Goal: Browse casually: Explore the website without a specific task or goal

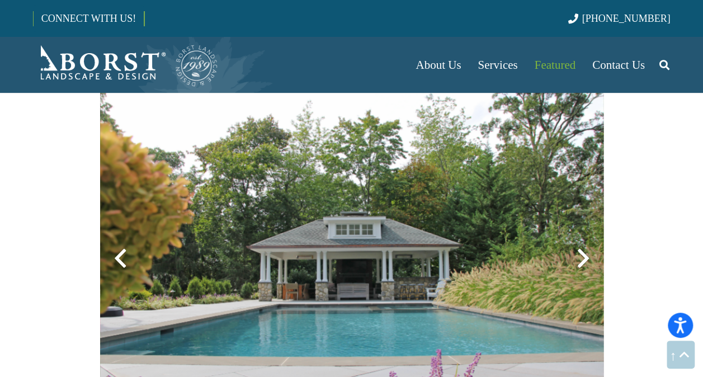
scroll to position [696, 0]
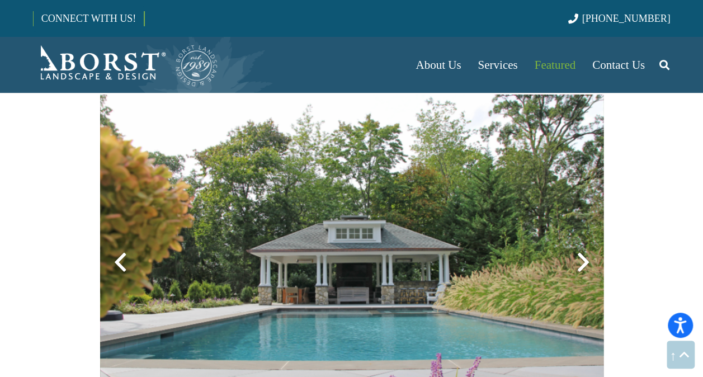
click at [585, 273] on div at bounding box center [583, 262] width 40 height 40
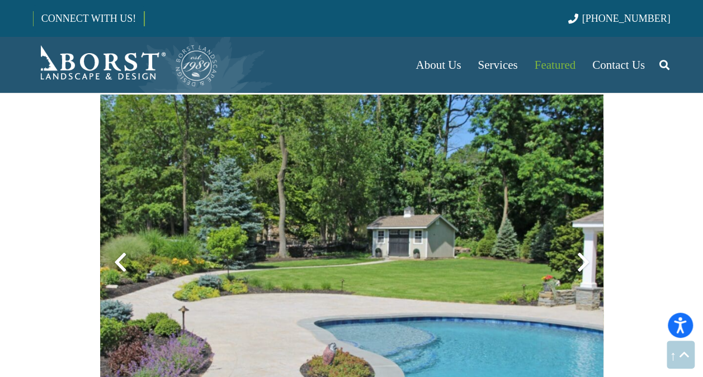
click at [584, 263] on div at bounding box center [583, 262] width 40 height 40
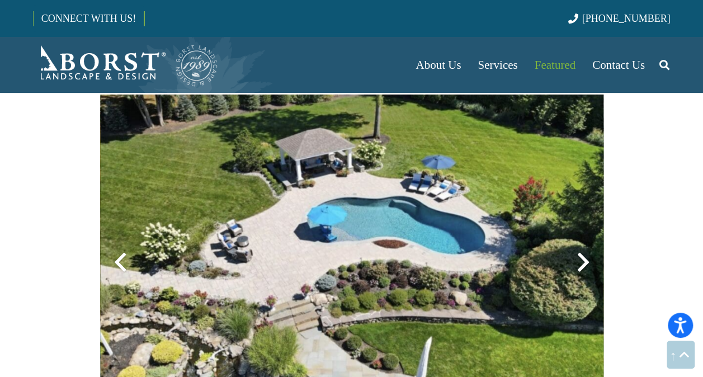
click at [584, 263] on div at bounding box center [583, 262] width 40 height 40
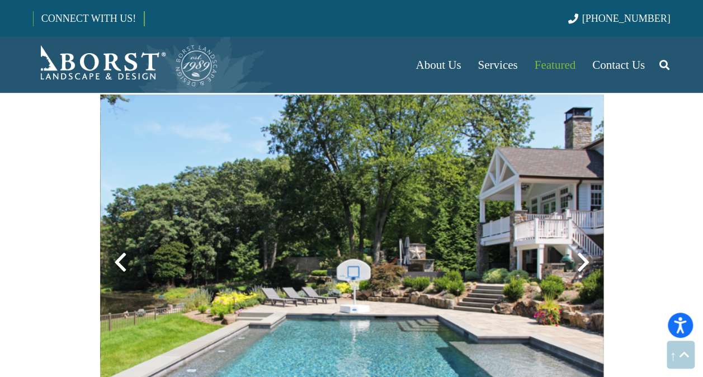
click at [584, 263] on div at bounding box center [583, 262] width 40 height 40
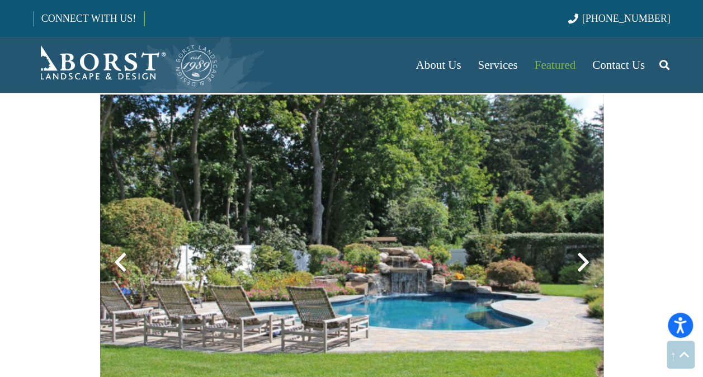
click at [584, 263] on div at bounding box center [583, 262] width 40 height 40
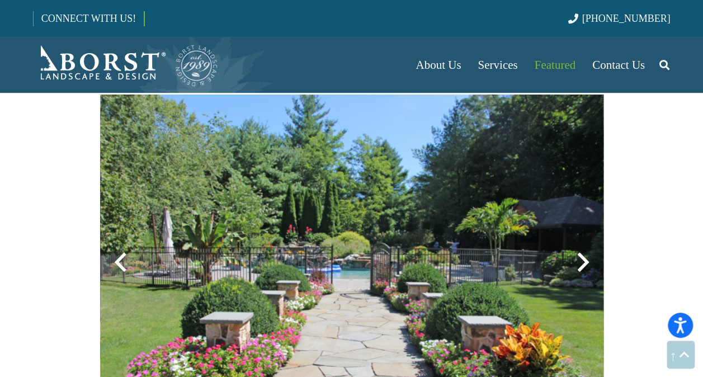
click at [584, 263] on div at bounding box center [583, 262] width 40 height 40
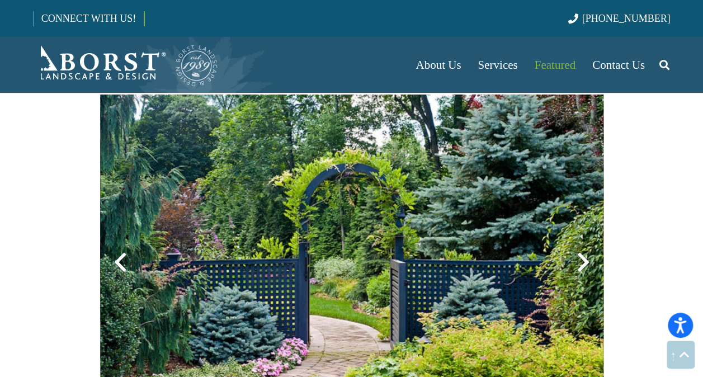
click at [584, 263] on div at bounding box center [583, 262] width 40 height 40
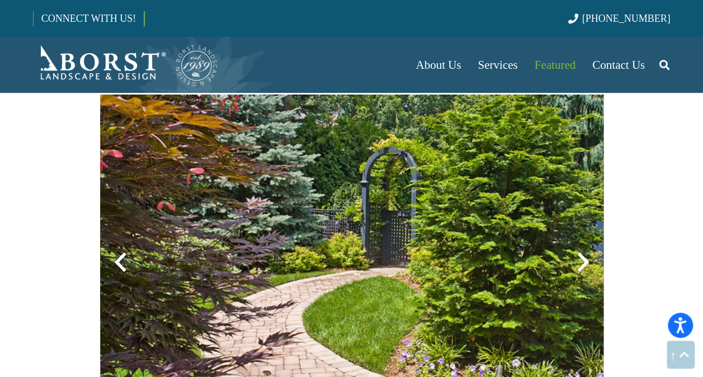
click at [584, 263] on div at bounding box center [583, 262] width 40 height 40
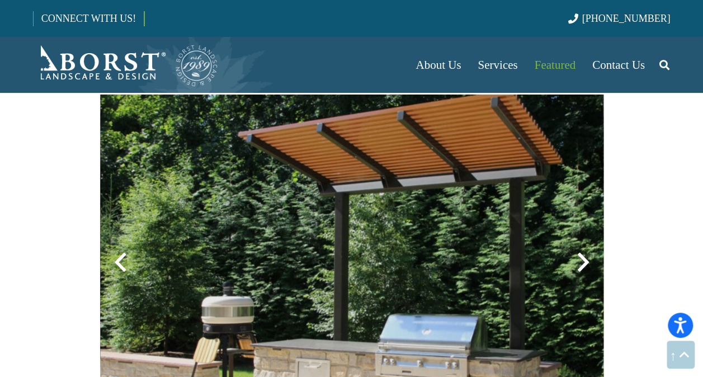
click at [584, 263] on div at bounding box center [583, 262] width 40 height 40
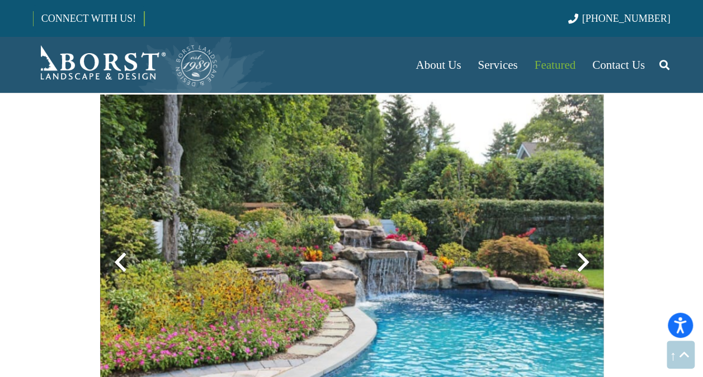
click at [584, 263] on div at bounding box center [583, 262] width 40 height 40
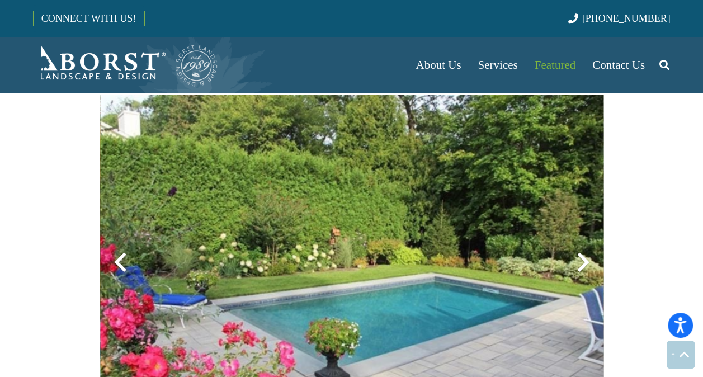
click at [584, 263] on div at bounding box center [583, 262] width 40 height 40
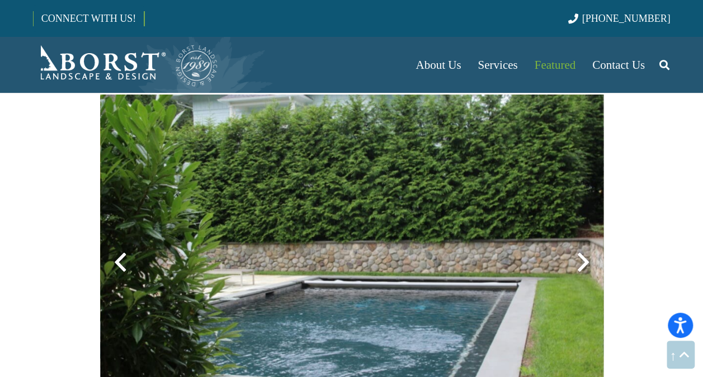
click at [584, 263] on div at bounding box center [583, 262] width 40 height 40
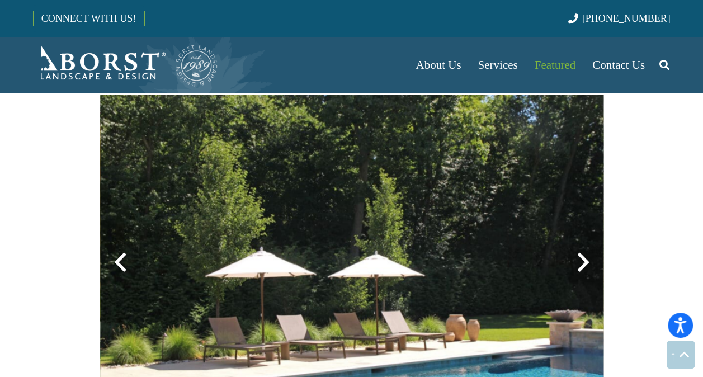
click at [584, 263] on div at bounding box center [583, 262] width 40 height 40
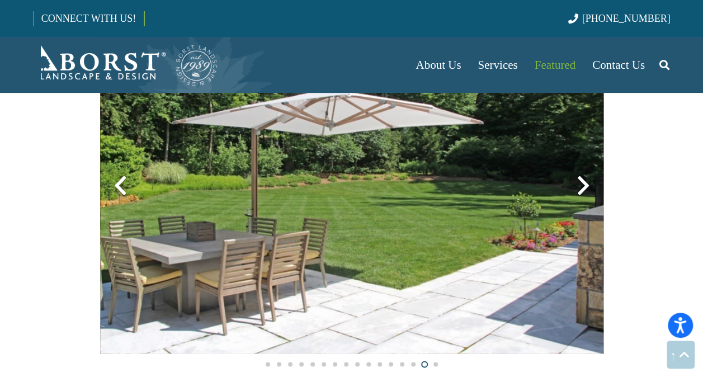
scroll to position [776, 0]
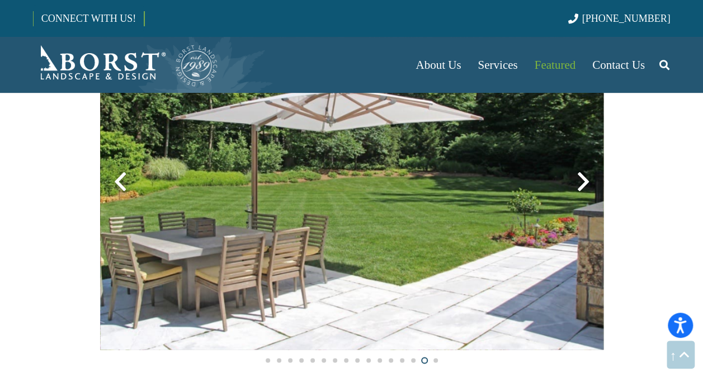
click at [116, 181] on div at bounding box center [120, 182] width 40 height 40
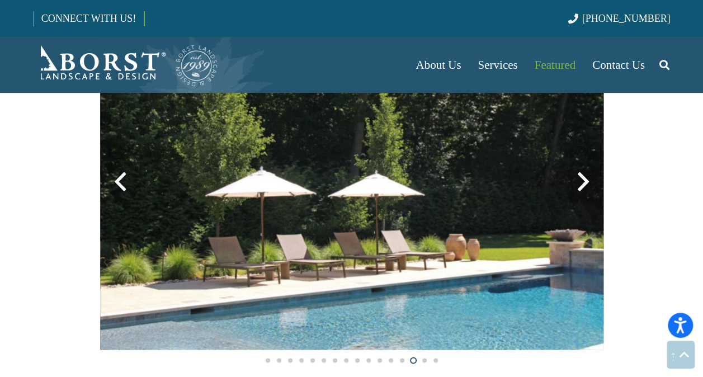
click at [116, 181] on div at bounding box center [120, 182] width 40 height 40
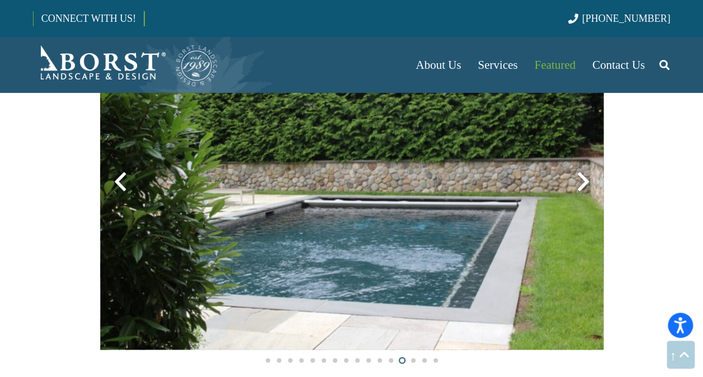
click at [583, 183] on div at bounding box center [583, 182] width 40 height 40
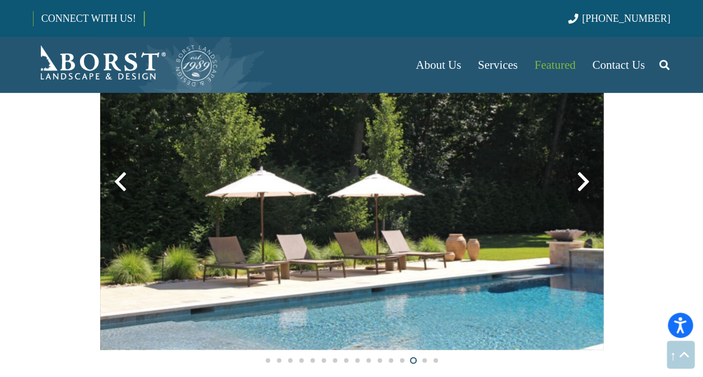
click at [583, 183] on div at bounding box center [583, 182] width 40 height 40
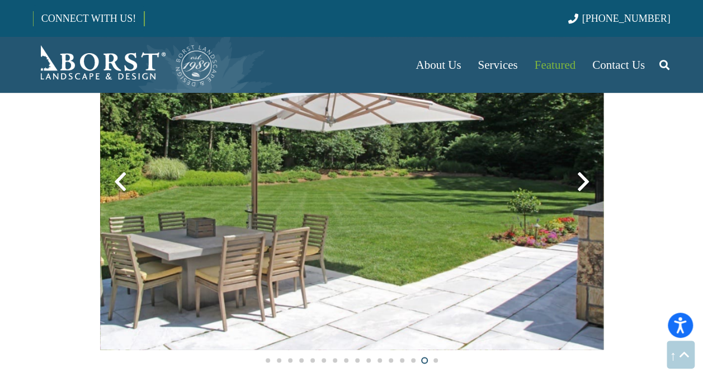
click at [583, 183] on div at bounding box center [583, 182] width 40 height 40
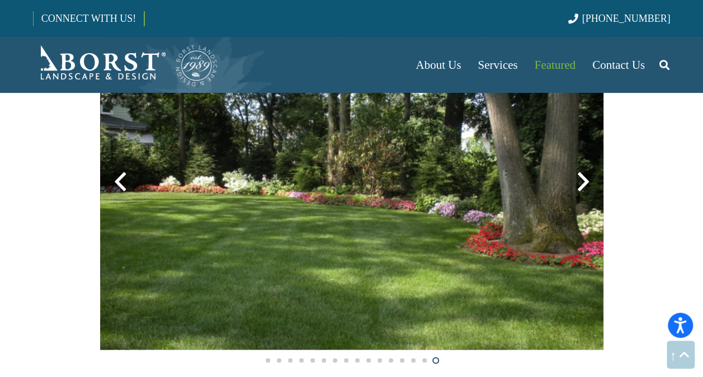
click at [583, 183] on div at bounding box center [583, 182] width 40 height 40
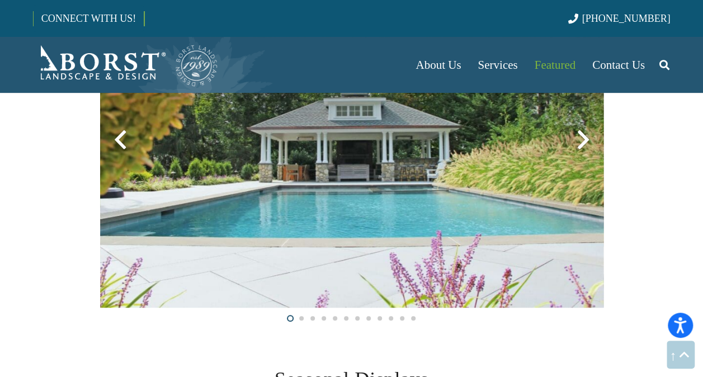
scroll to position [2177, 0]
